Goal: Navigation & Orientation: Find specific page/section

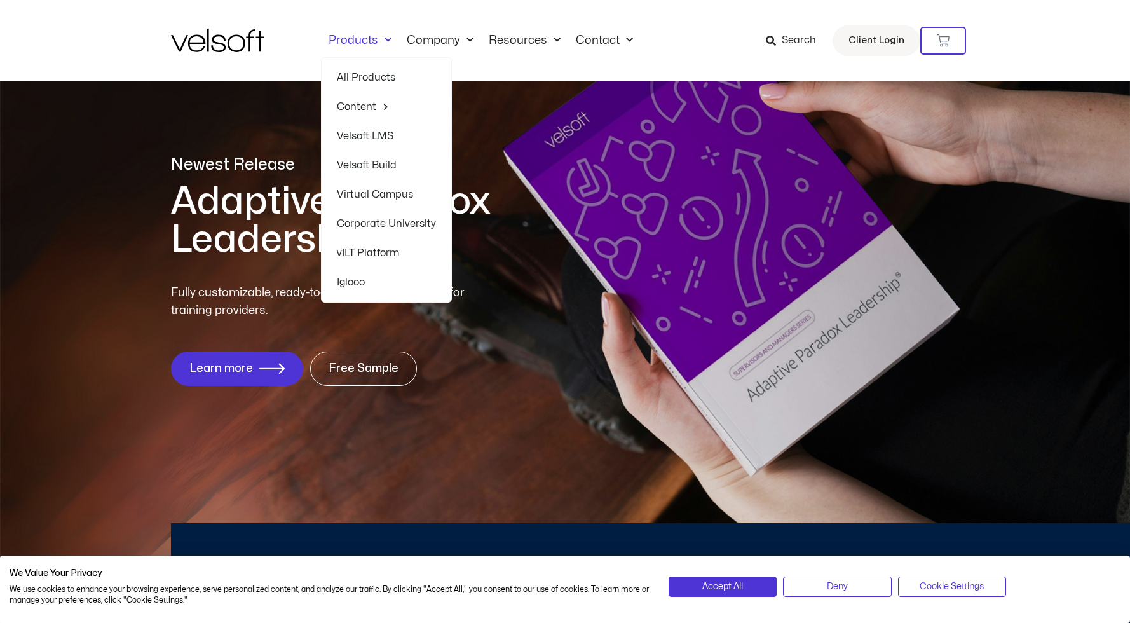
click at [357, 39] on link "Products" at bounding box center [360, 41] width 78 height 14
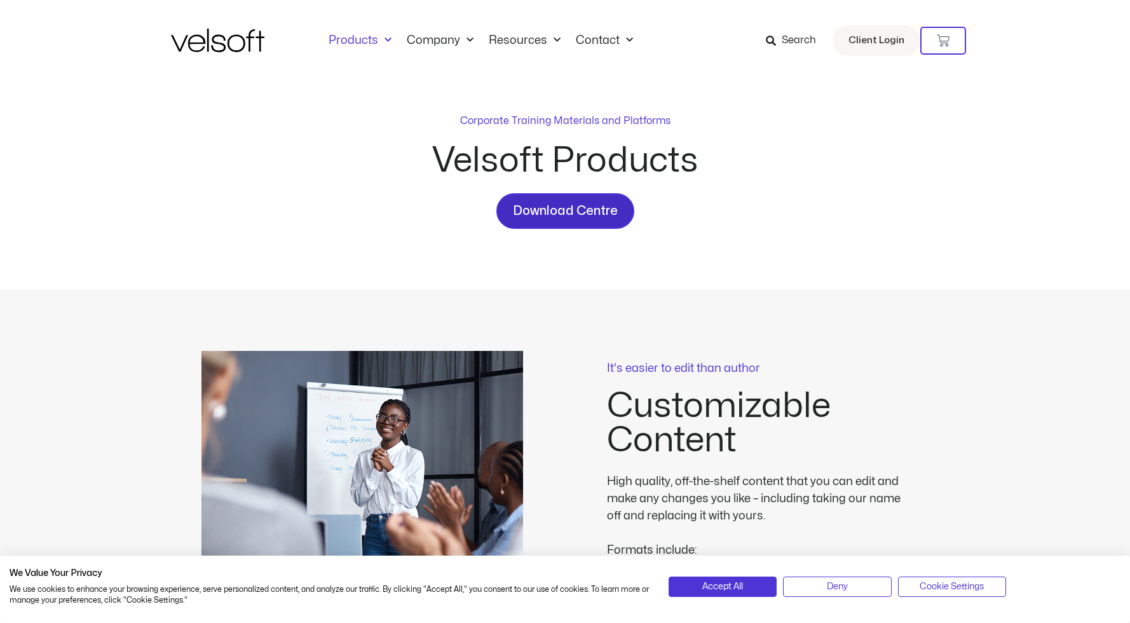
click at [598, 212] on span "Download Centre" at bounding box center [565, 211] width 105 height 20
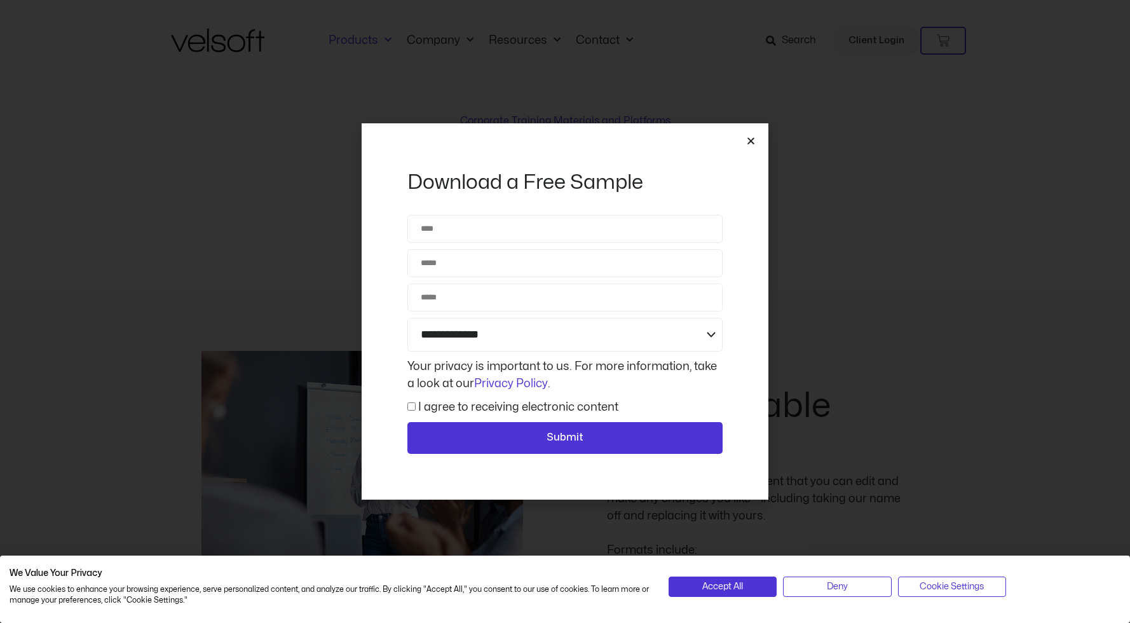
click at [752, 142] on icon "Close" at bounding box center [751, 141] width 10 height 10
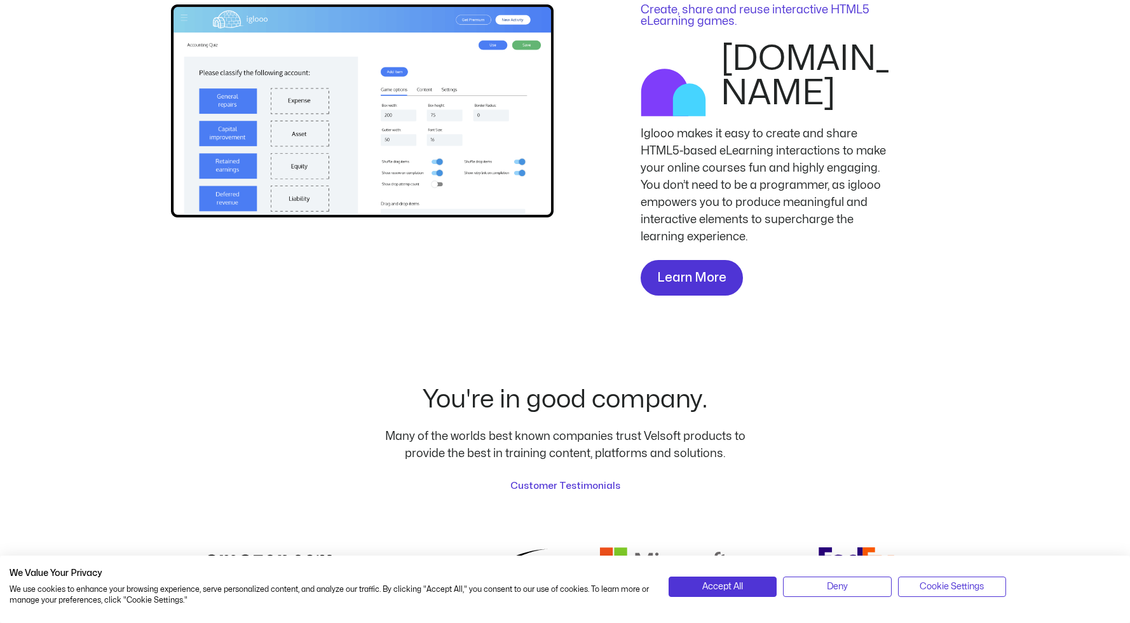
scroll to position [2784, 0]
